Goal: Information Seeking & Learning: Learn about a topic

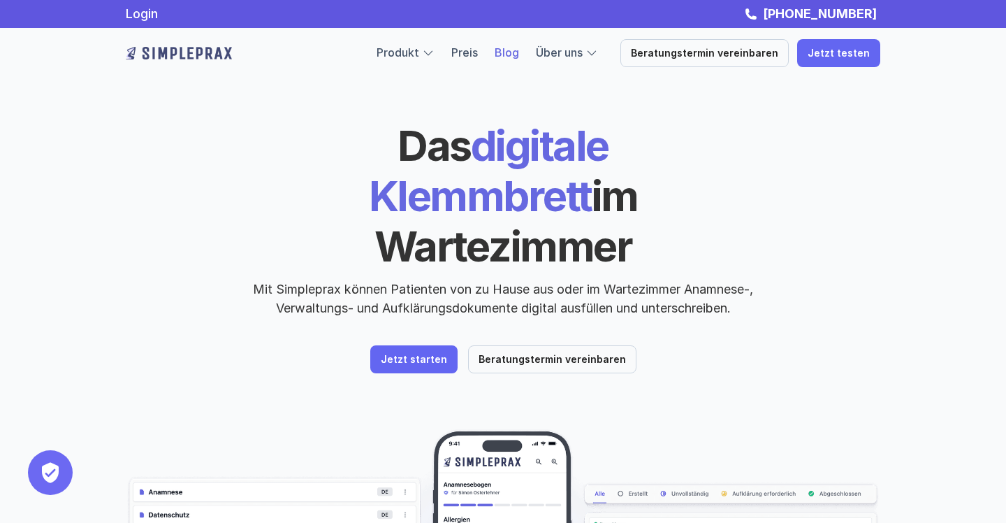
click at [516, 53] on link "Blog" at bounding box center [507, 52] width 24 height 14
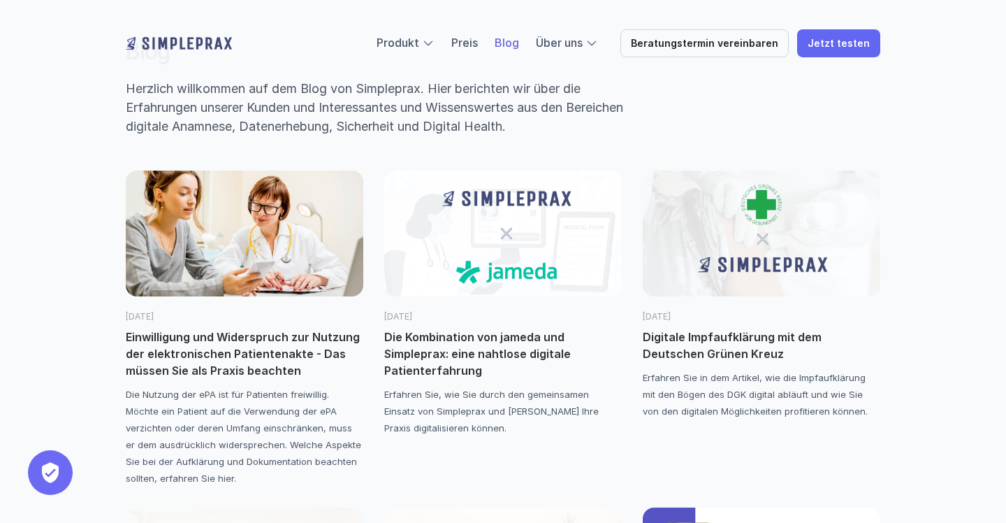
scroll to position [61, 0]
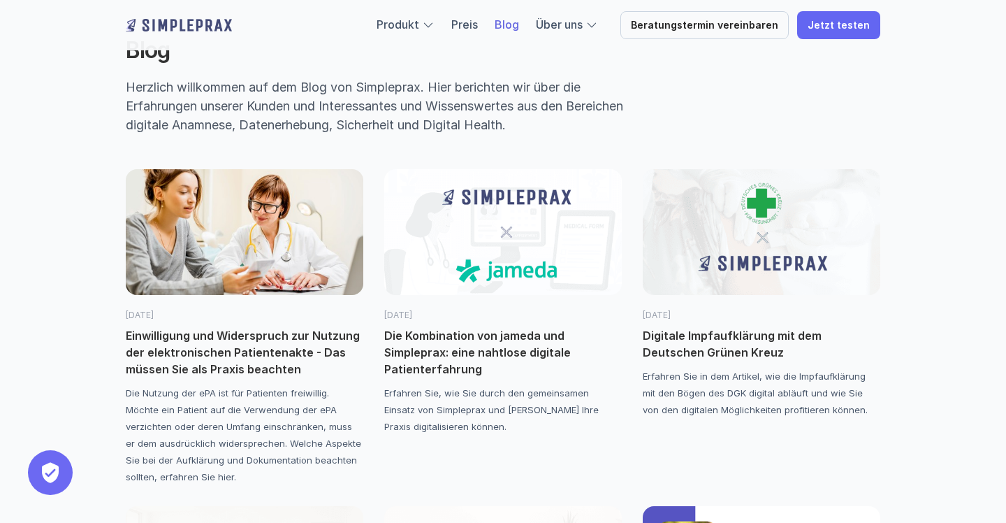
click at [289, 345] on p "Einwilligung und Widerspruch zur Nutzung der elektronischen Patientenakte - Das…" at bounding box center [245, 352] width 238 height 50
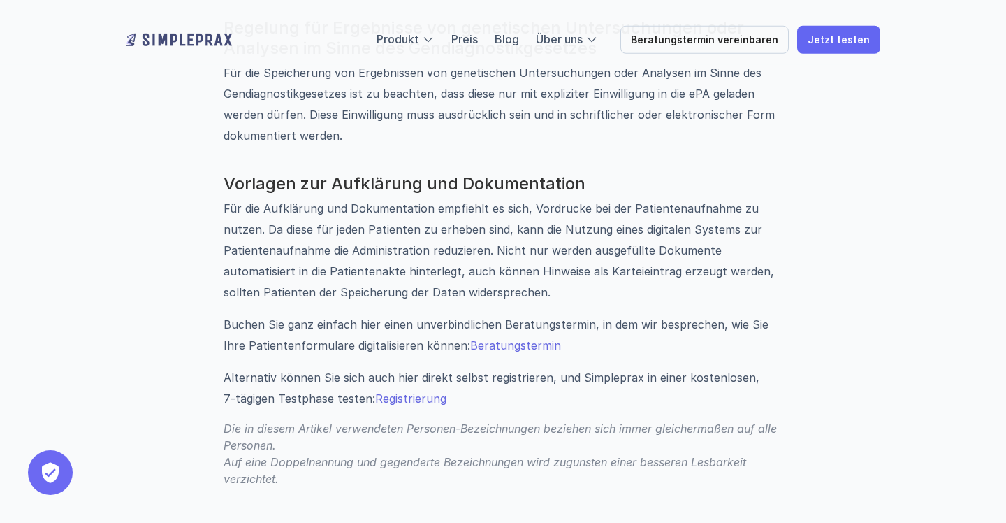
scroll to position [1969, 0]
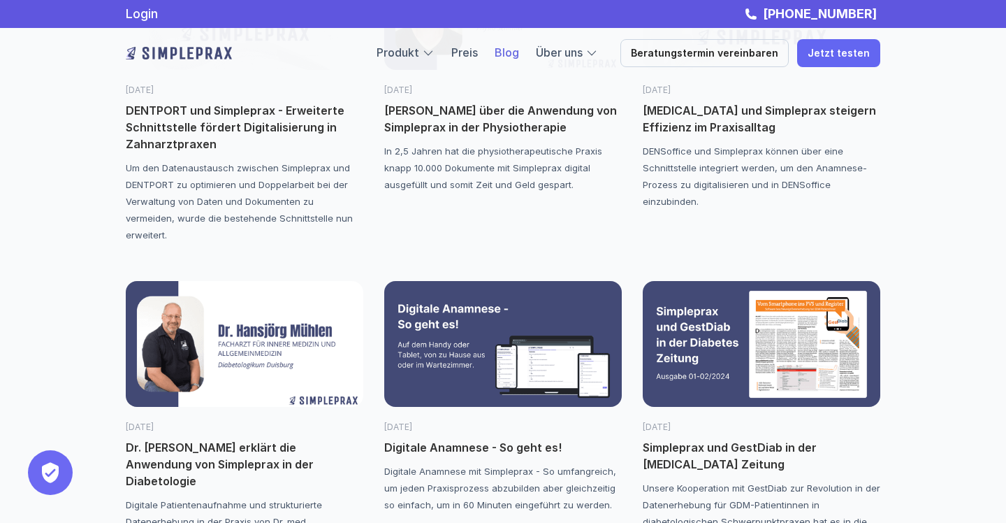
scroll to position [61, 0]
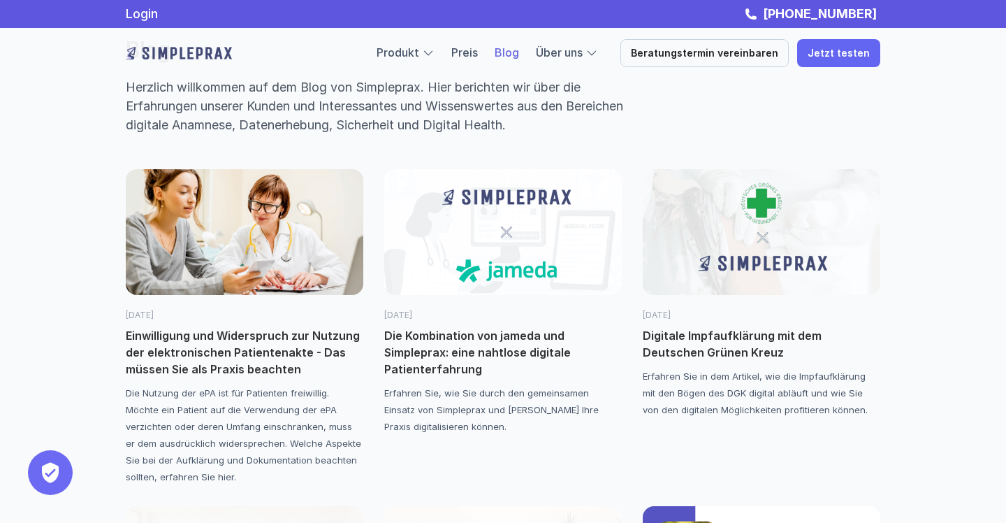
click at [653, 338] on p "Digitale Impfaufklärung mit dem Deutschen Grünen Kreuz" at bounding box center [762, 344] width 238 height 34
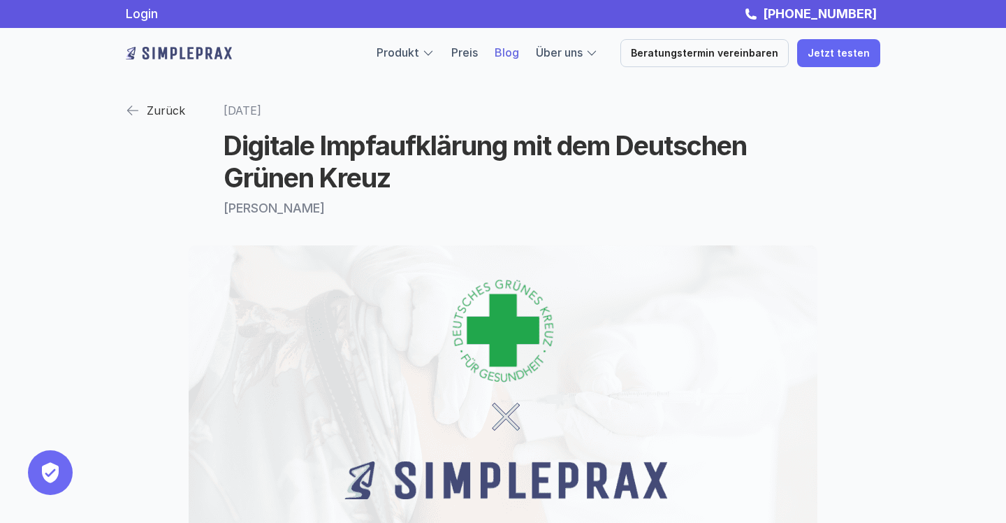
click at [519, 57] on link "Blog" at bounding box center [507, 52] width 24 height 14
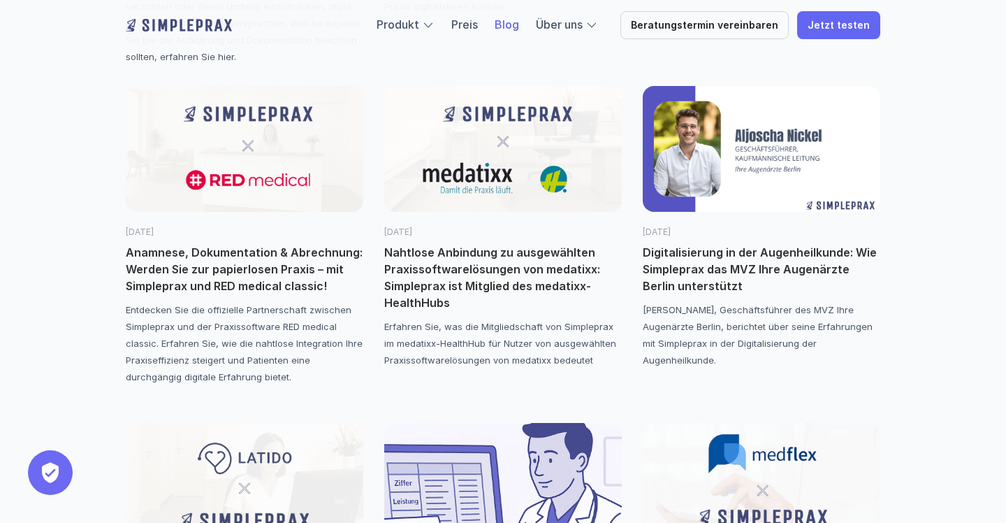
scroll to position [488, 0]
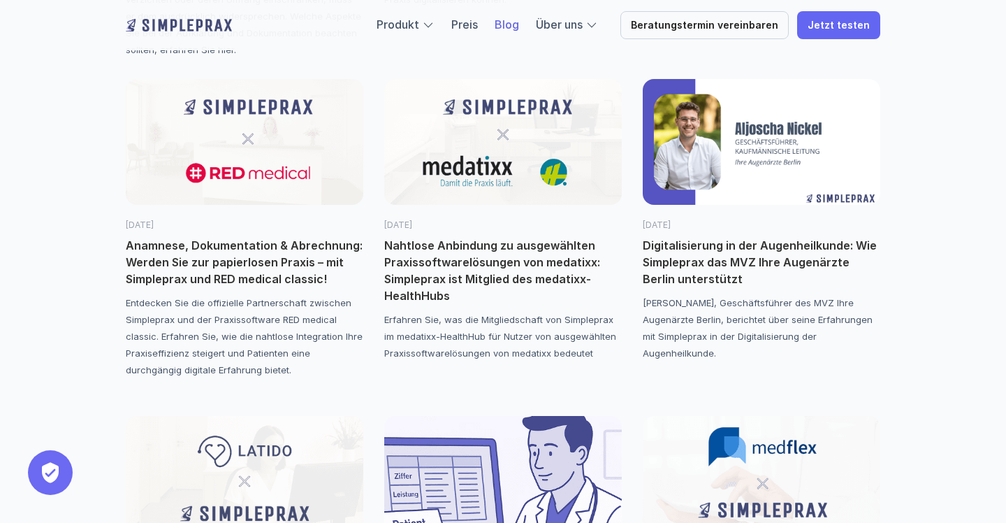
click at [672, 255] on p "Digitalisierung in der Augenheilkunde: Wie Simpleprax das MVZ Ihre Augenärzte B…" at bounding box center [762, 262] width 238 height 50
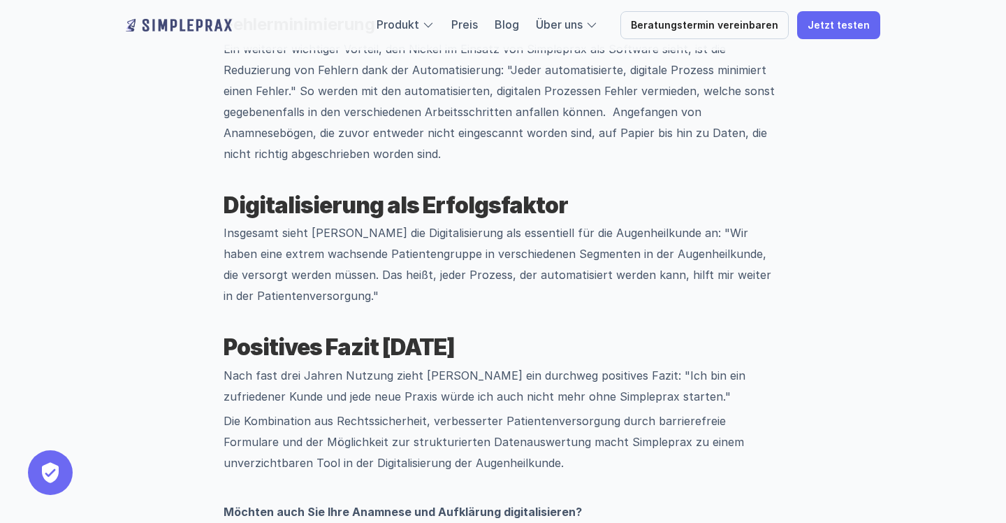
scroll to position [1863, 0]
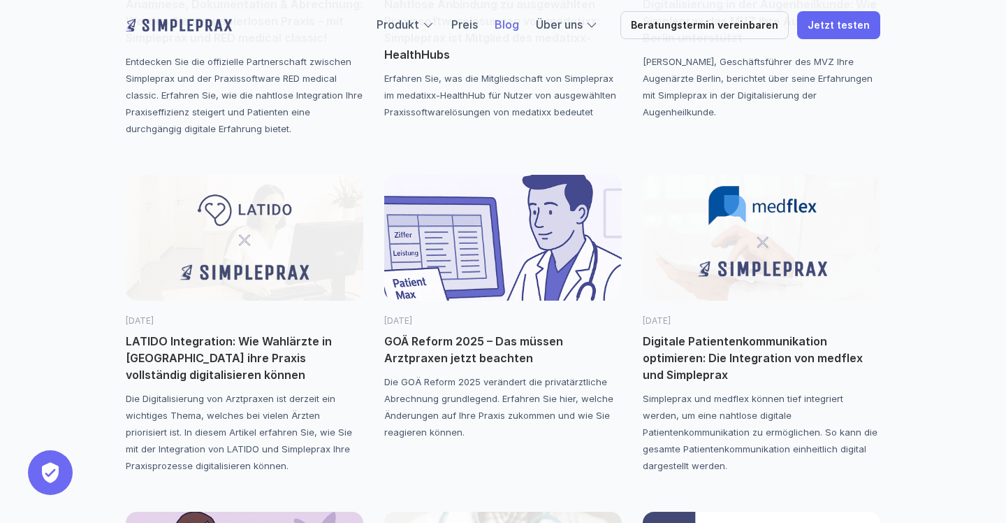
scroll to position [751, 0]
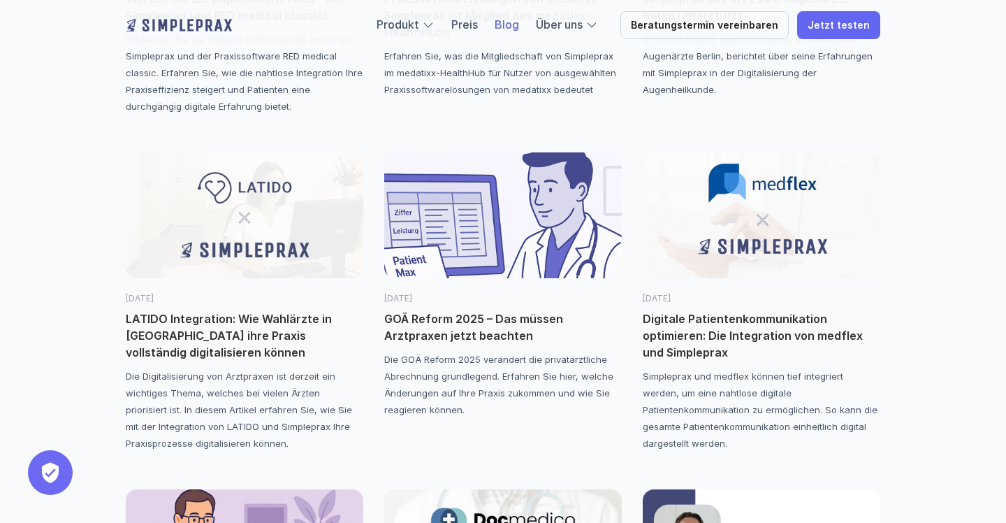
click at [208, 323] on p "LATIDO Integration: Wie Wahlärzte in [GEOGRAPHIC_DATA] ihre Praxis vollständig …" at bounding box center [245, 335] width 238 height 50
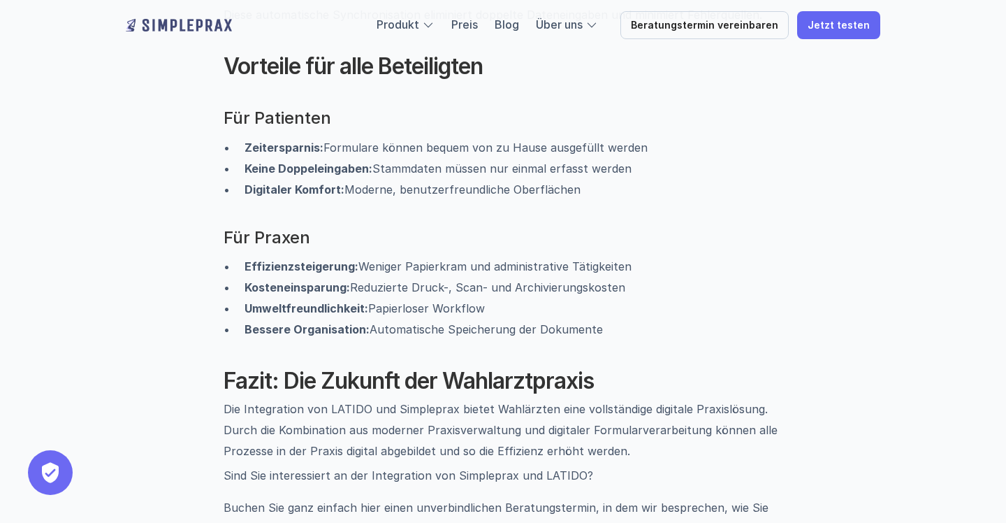
scroll to position [1986, 0]
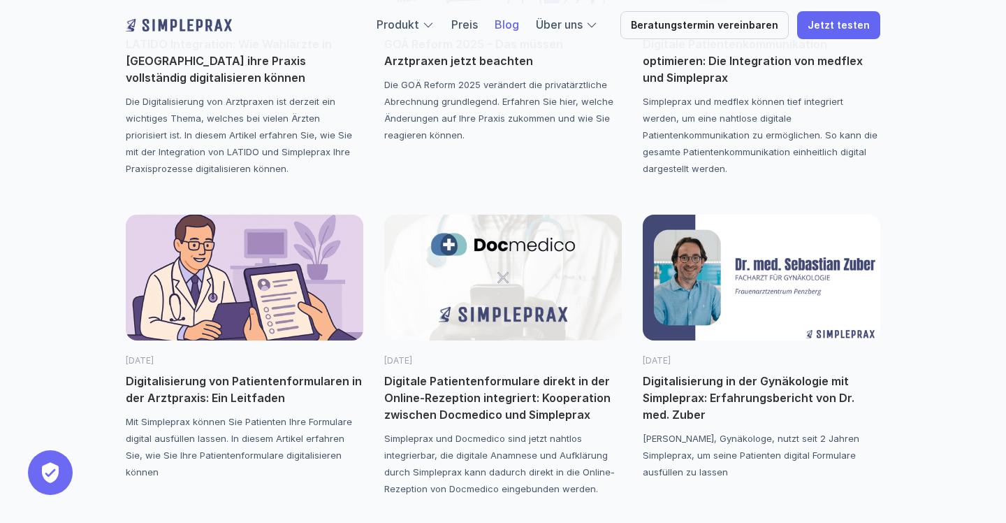
scroll to position [1059, 0]
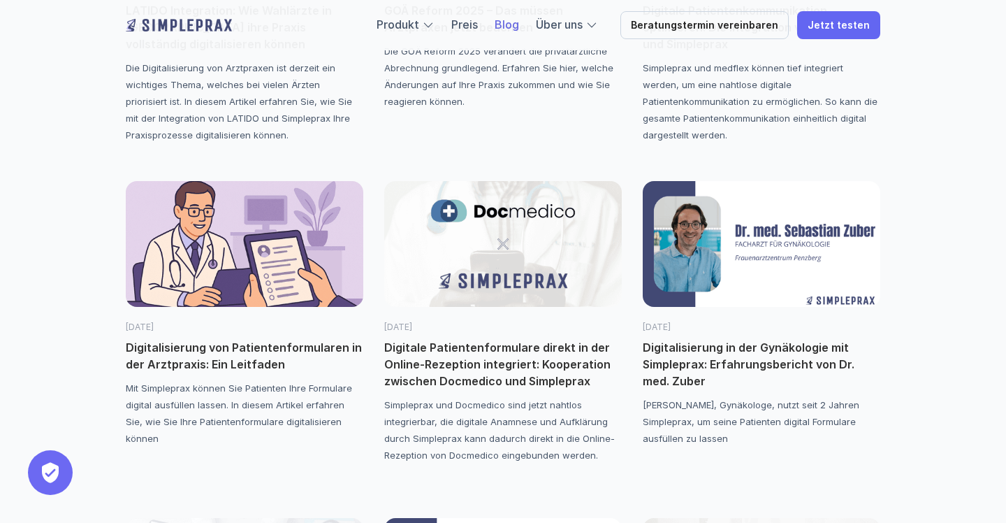
click at [247, 361] on p "Digitalisierung von Patientenformularen in der Arztpraxis: Ein Leitfaden" at bounding box center [245, 356] width 238 height 34
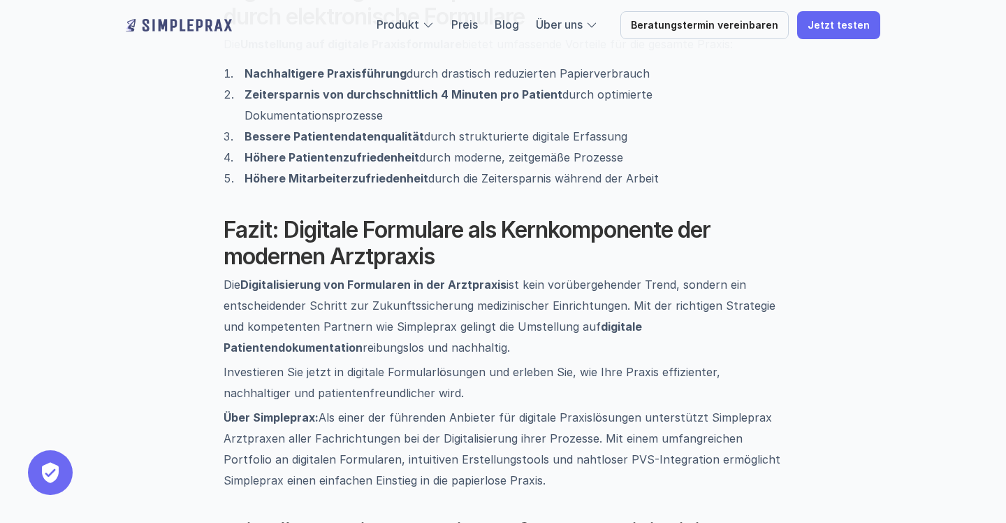
scroll to position [2302, 0]
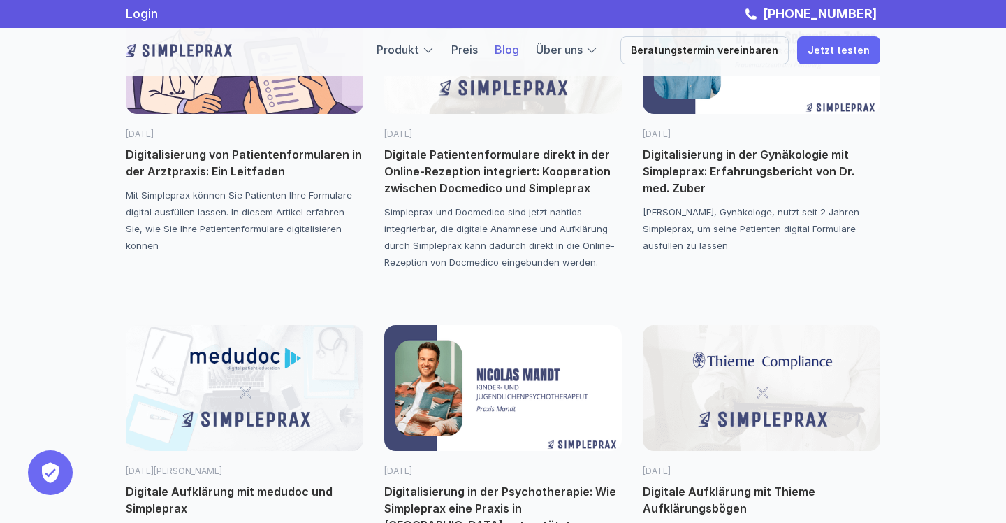
scroll to position [1251, 0]
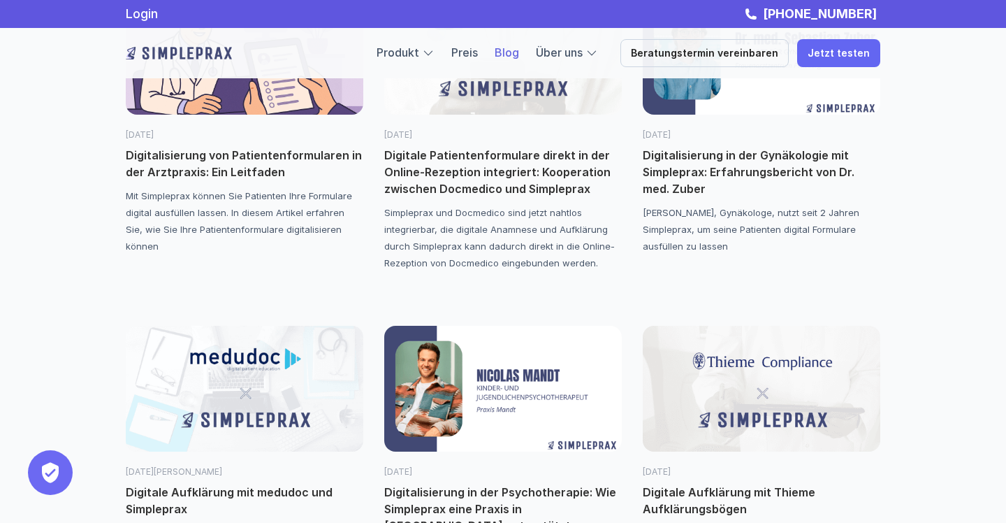
click at [696, 181] on p "Digitalisierung in der Gynäkologie mit Simpleprax: Erfahrungsbericht von Dr. me…" at bounding box center [762, 172] width 238 height 50
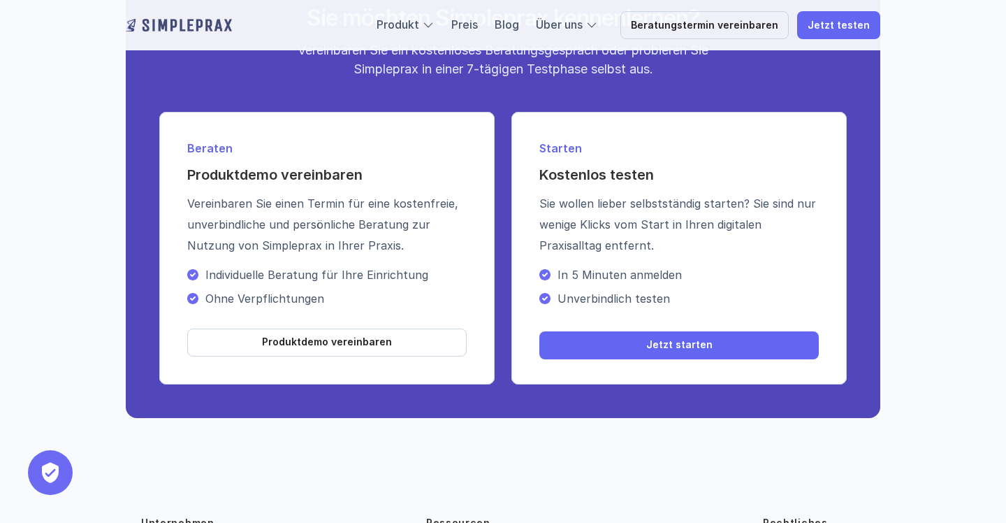
scroll to position [2410, 0]
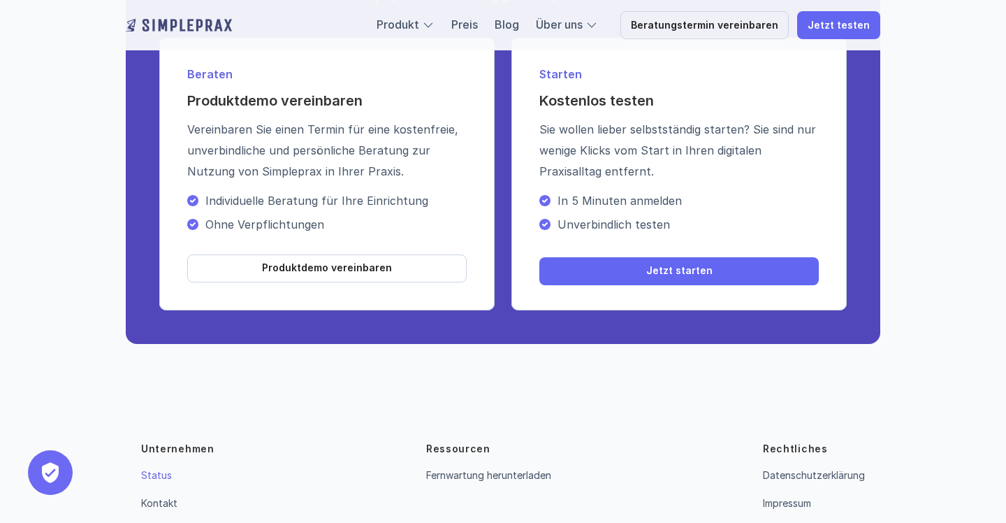
click at [150, 469] on link "Status" at bounding box center [156, 475] width 31 height 12
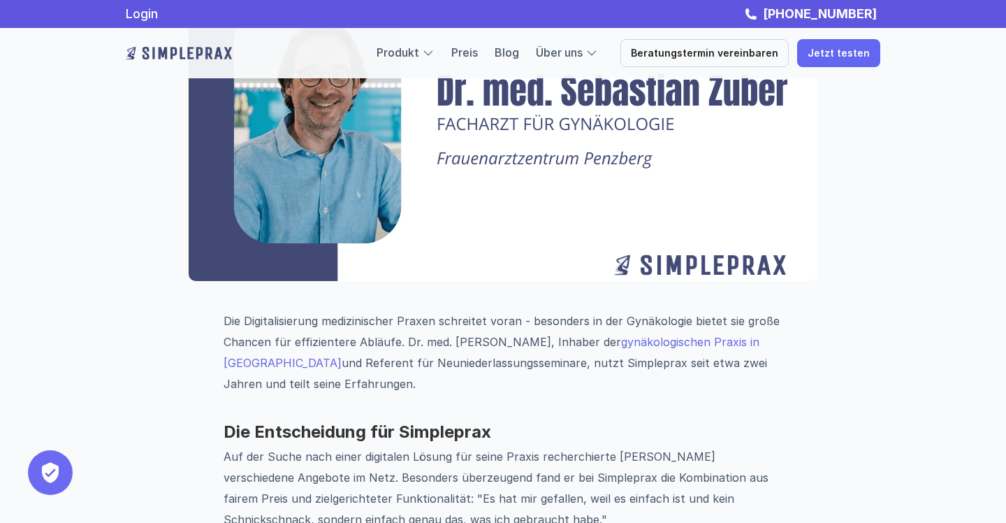
scroll to position [204, 0]
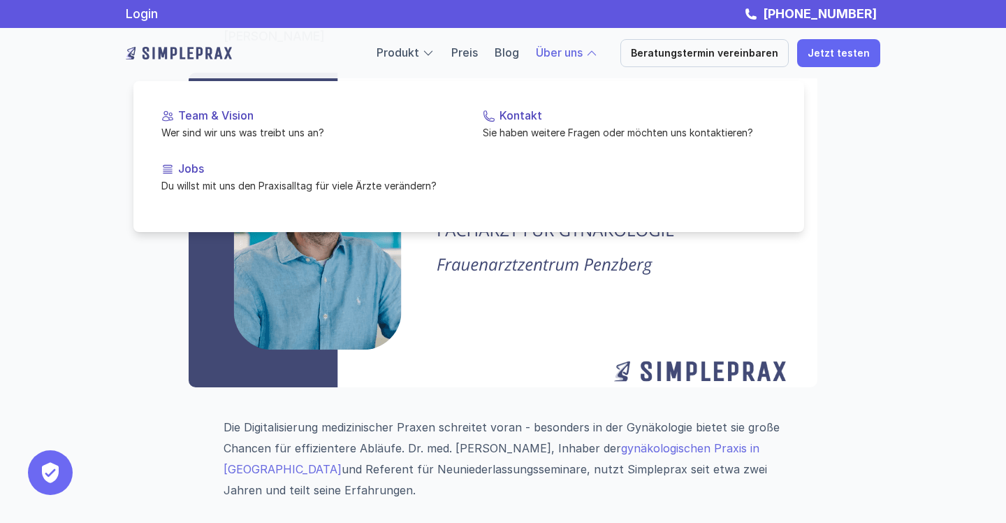
click at [598, 54] on div at bounding box center [591, 53] width 13 height 13
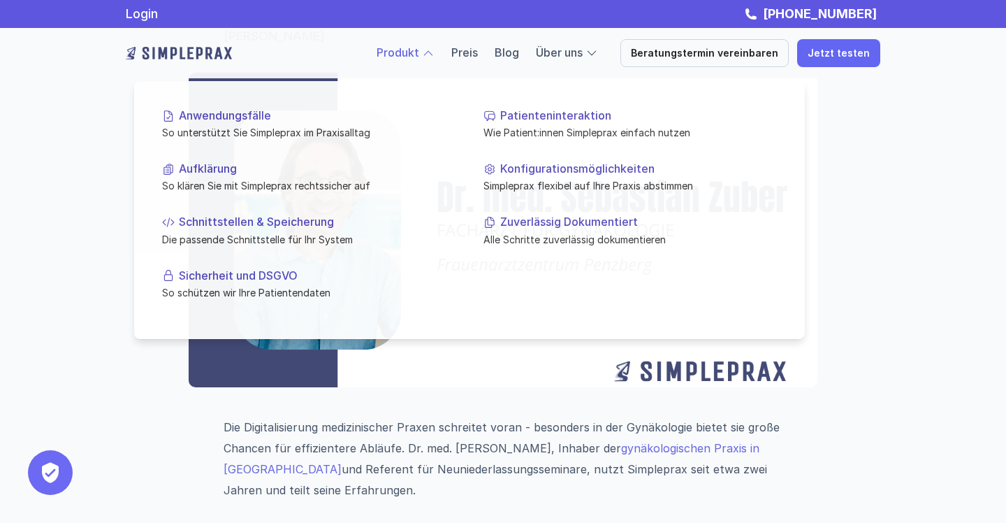
click at [426, 60] on div at bounding box center [469, 191] width 671 height 294
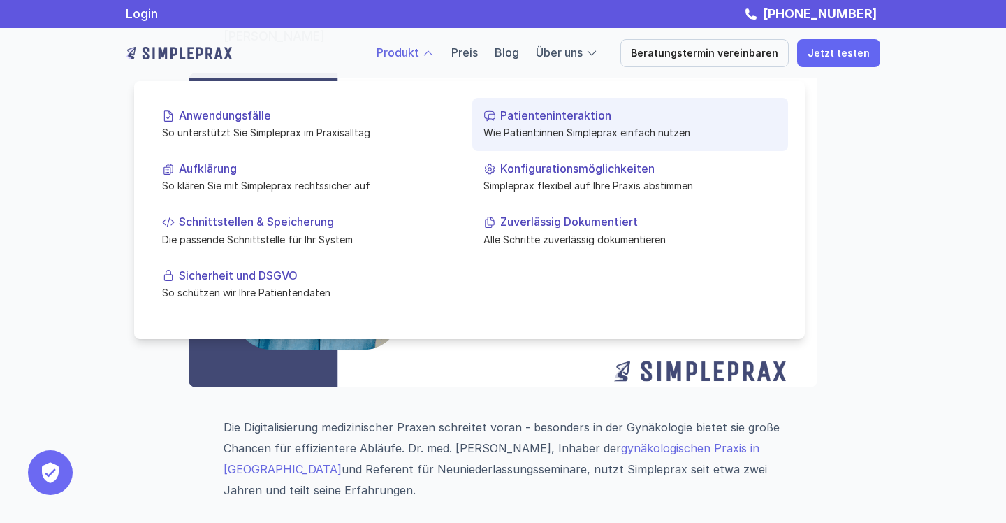
click at [540, 132] on p "Wie Patient:innen Simpleprax einfach nutzen" at bounding box center [629, 132] width 293 height 15
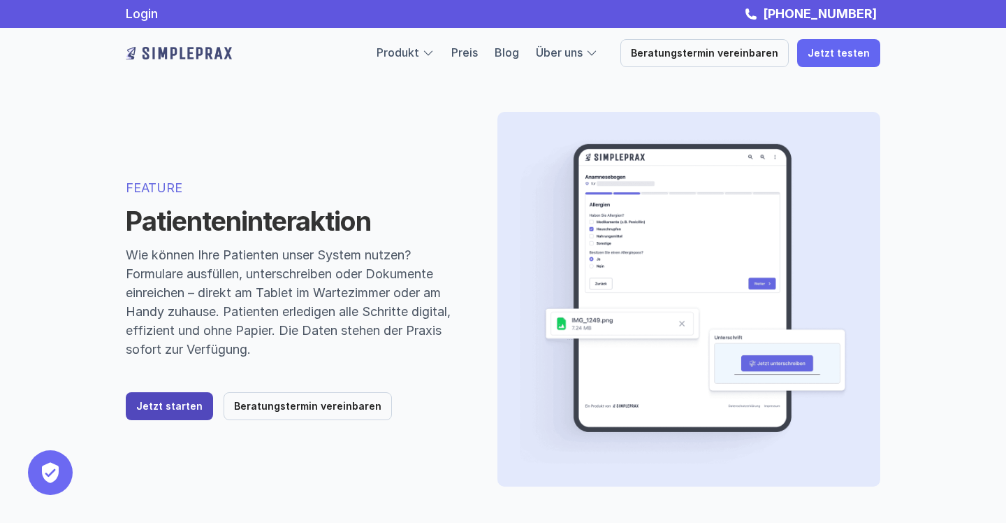
click at [162, 406] on p "Jetzt starten" at bounding box center [169, 406] width 66 height 12
